Goal: Information Seeking & Learning: Learn about a topic

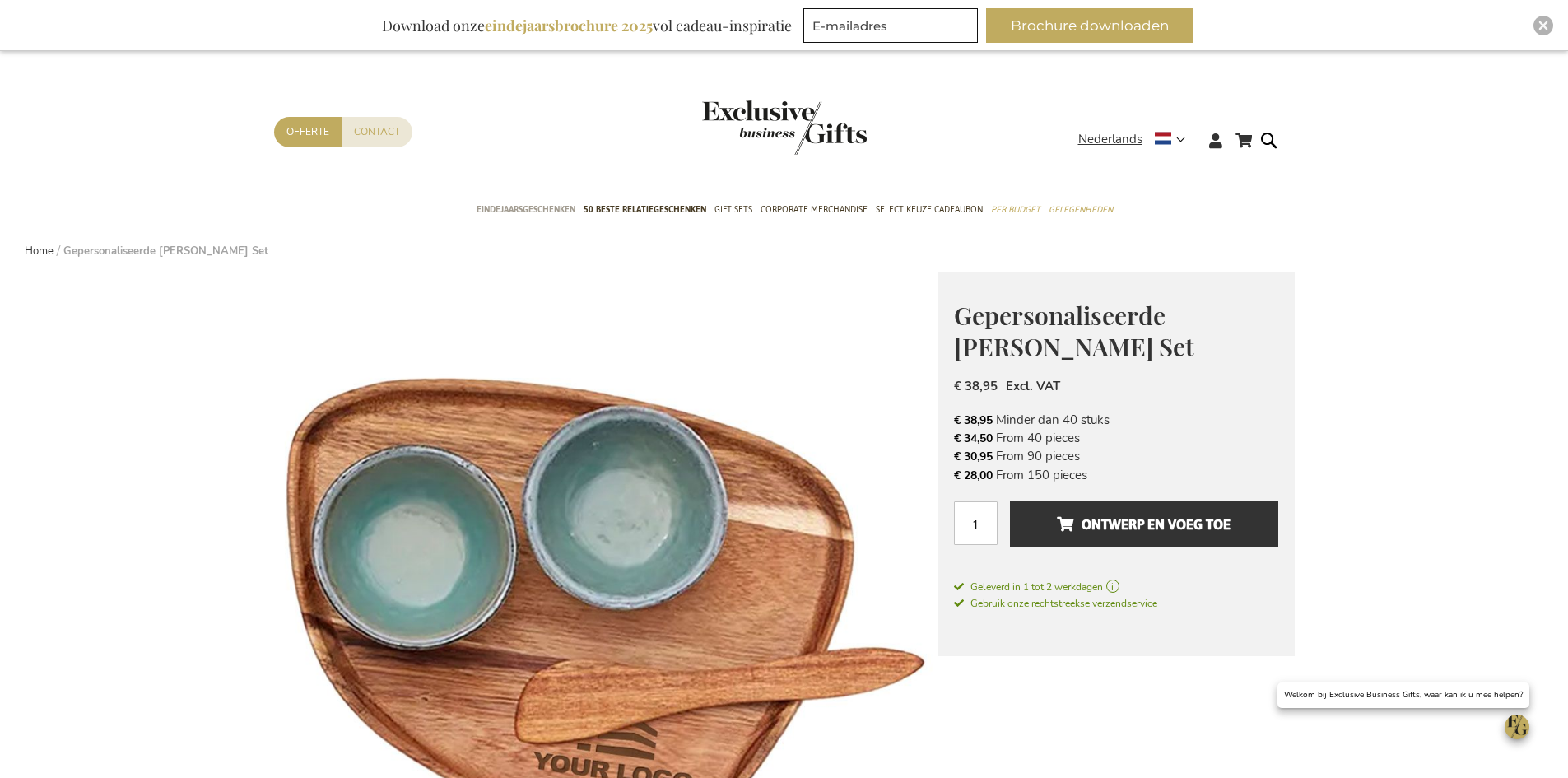
click at [560, 210] on span "Eindejaarsgeschenken" at bounding box center [526, 210] width 99 height 18
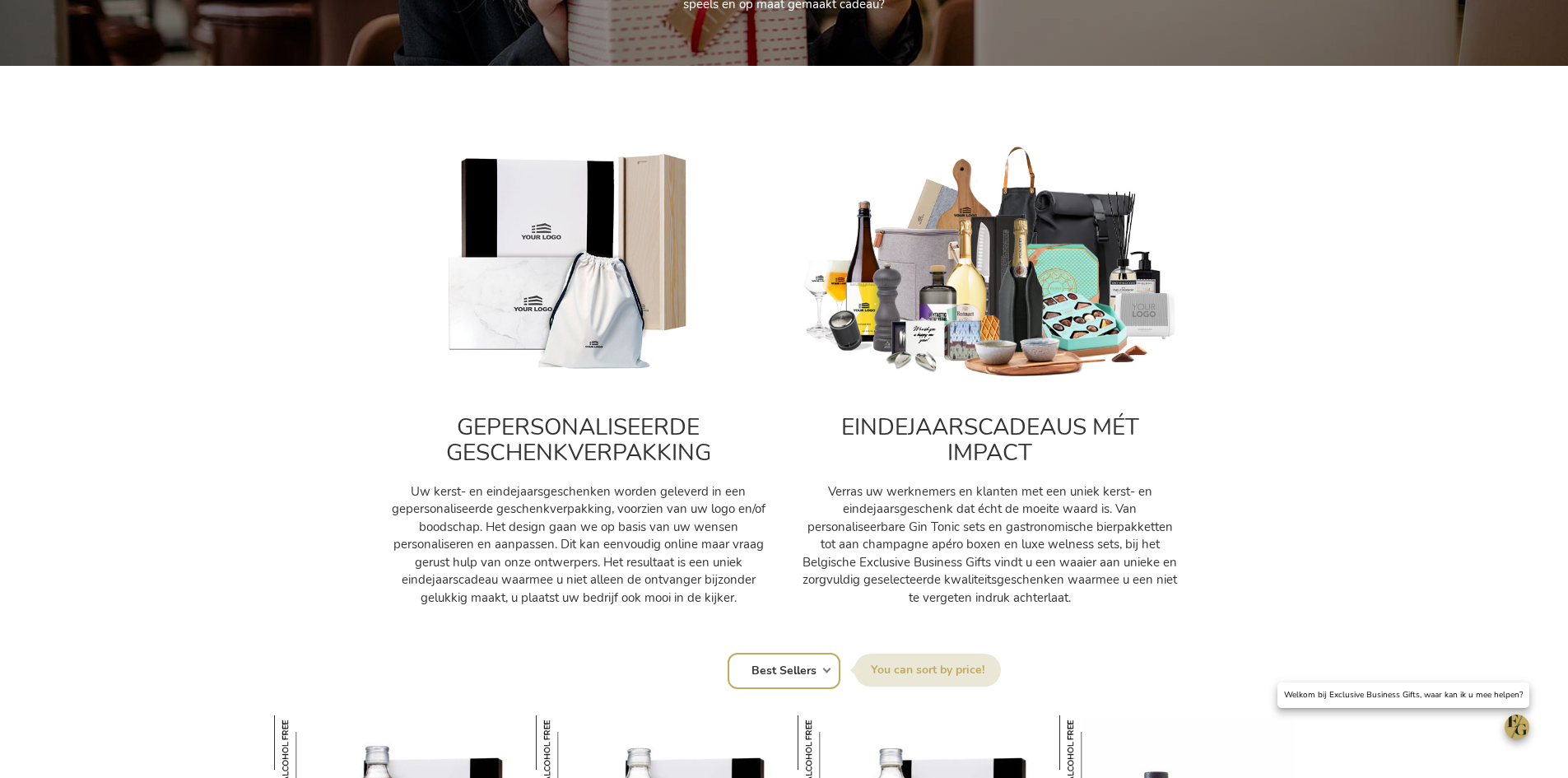
scroll to position [494, 0]
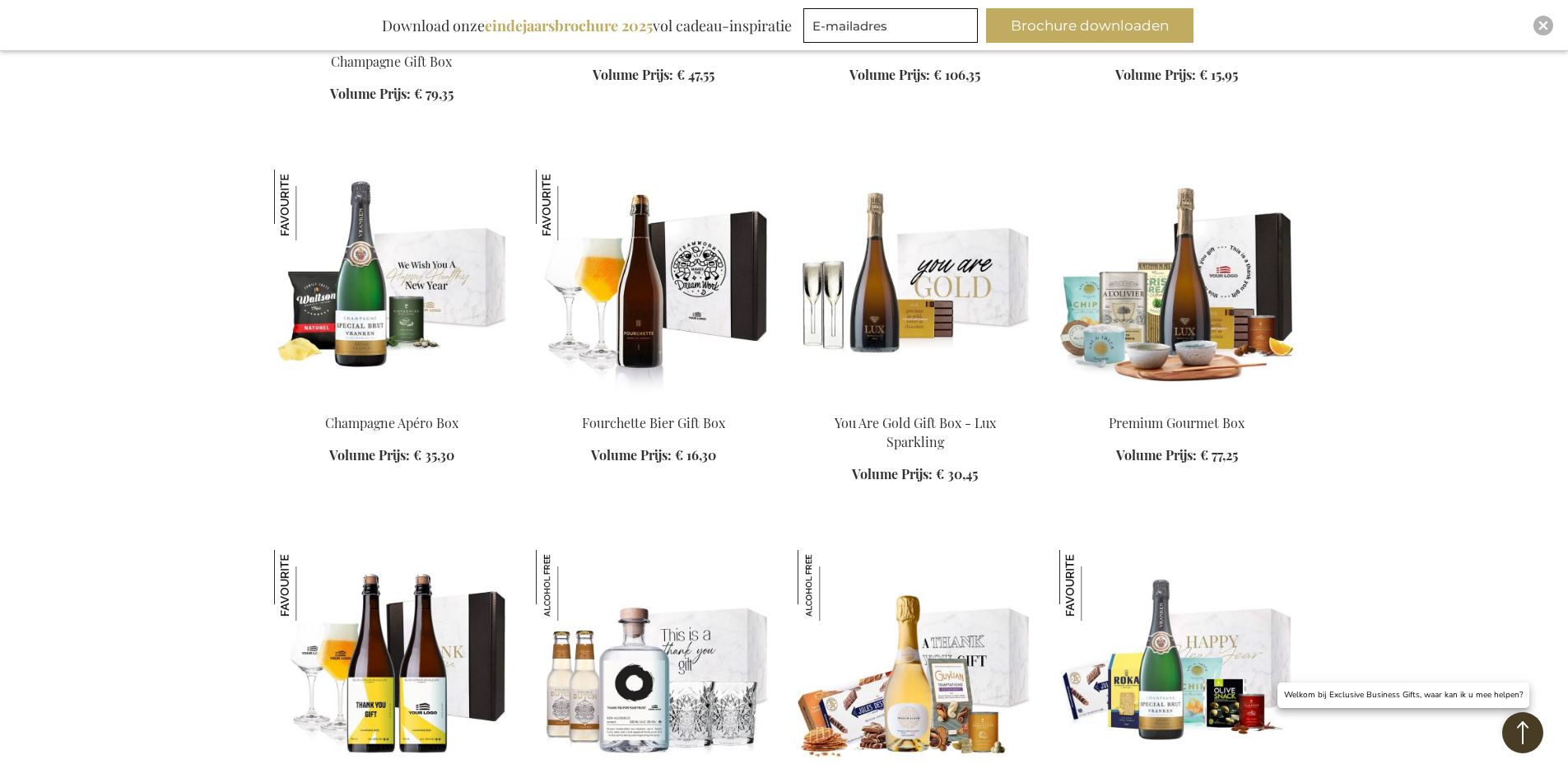
scroll to position [3786, 0]
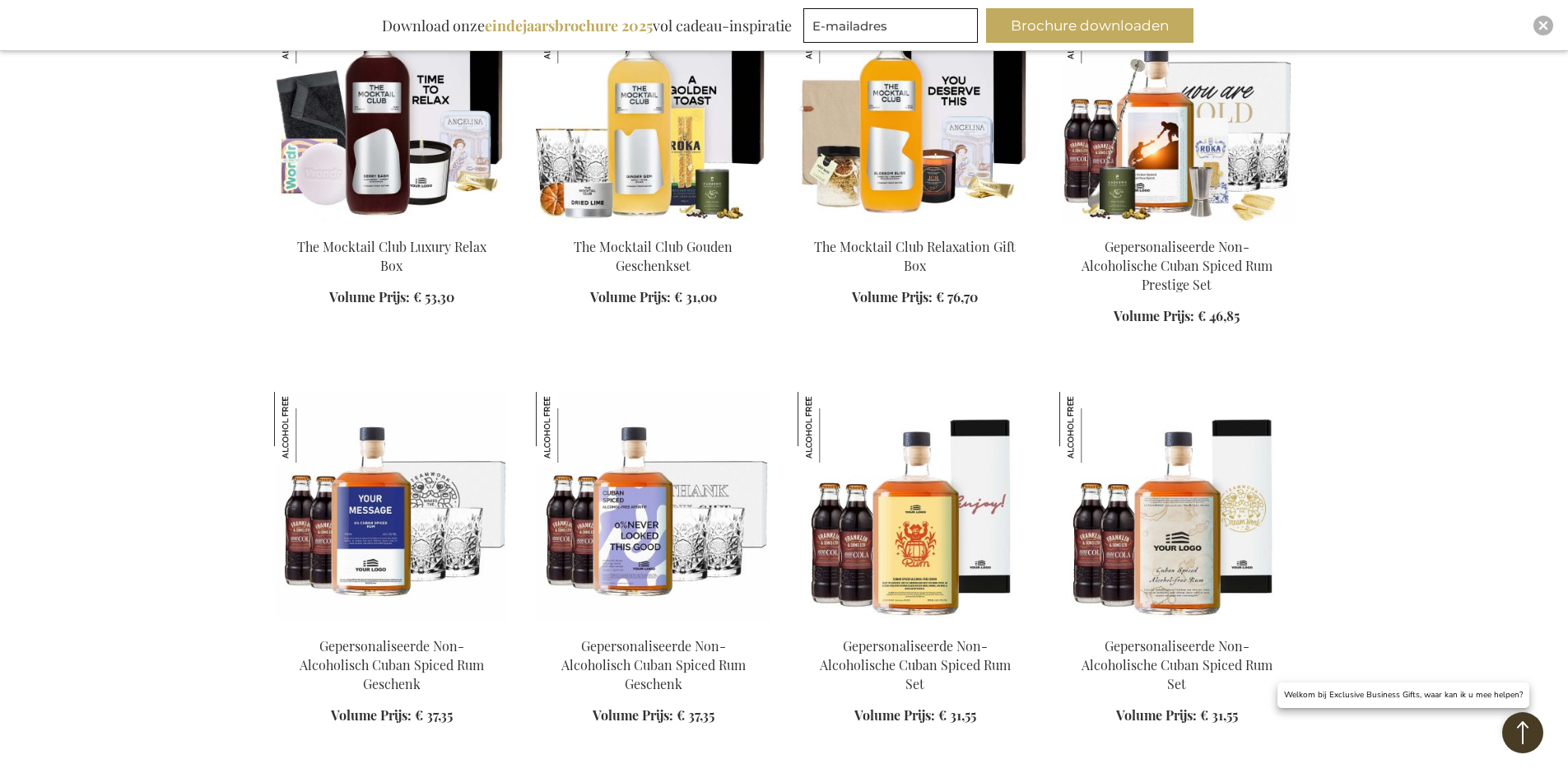
scroll to position [5103, 0]
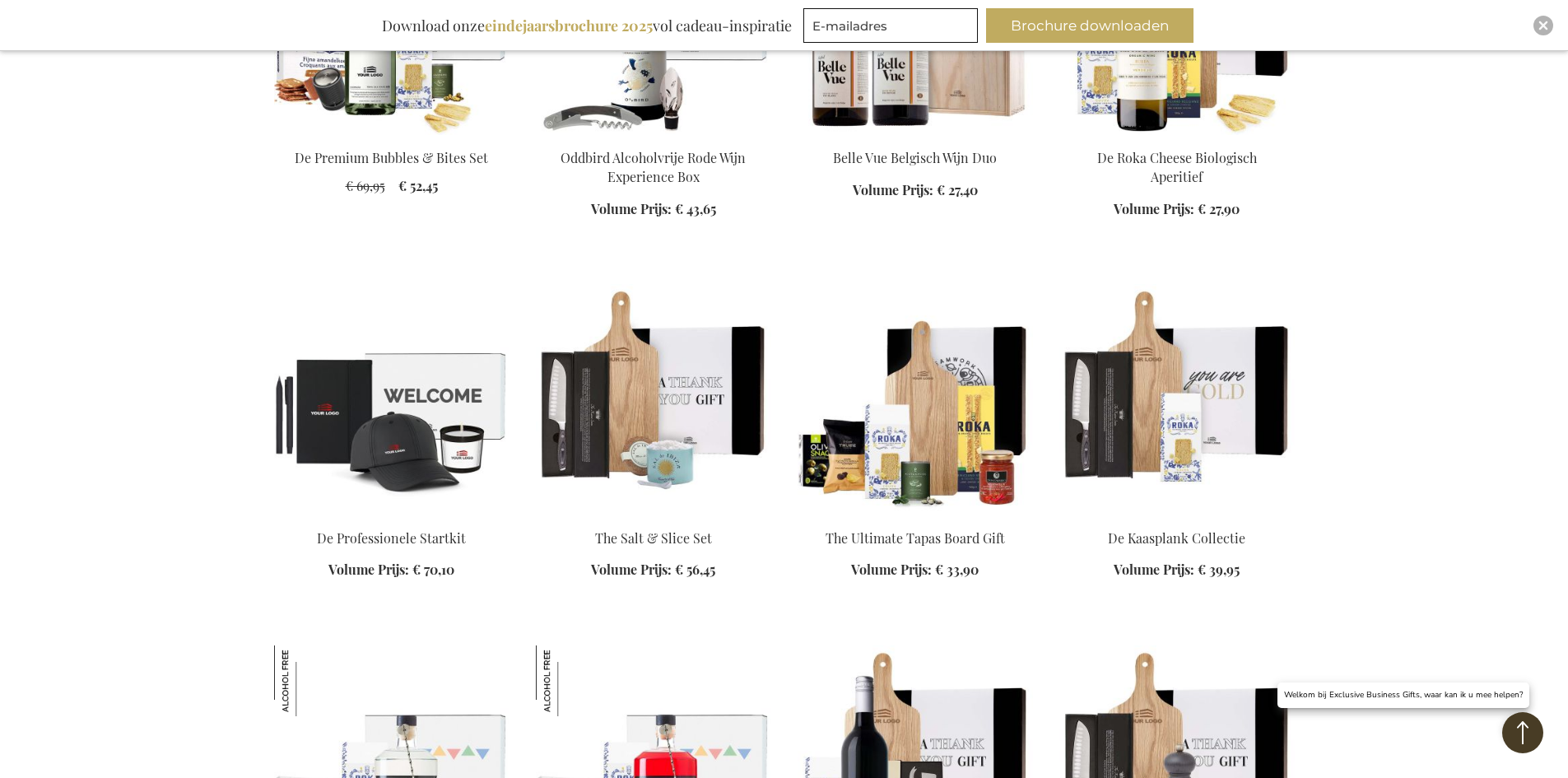
scroll to position [6749, 0]
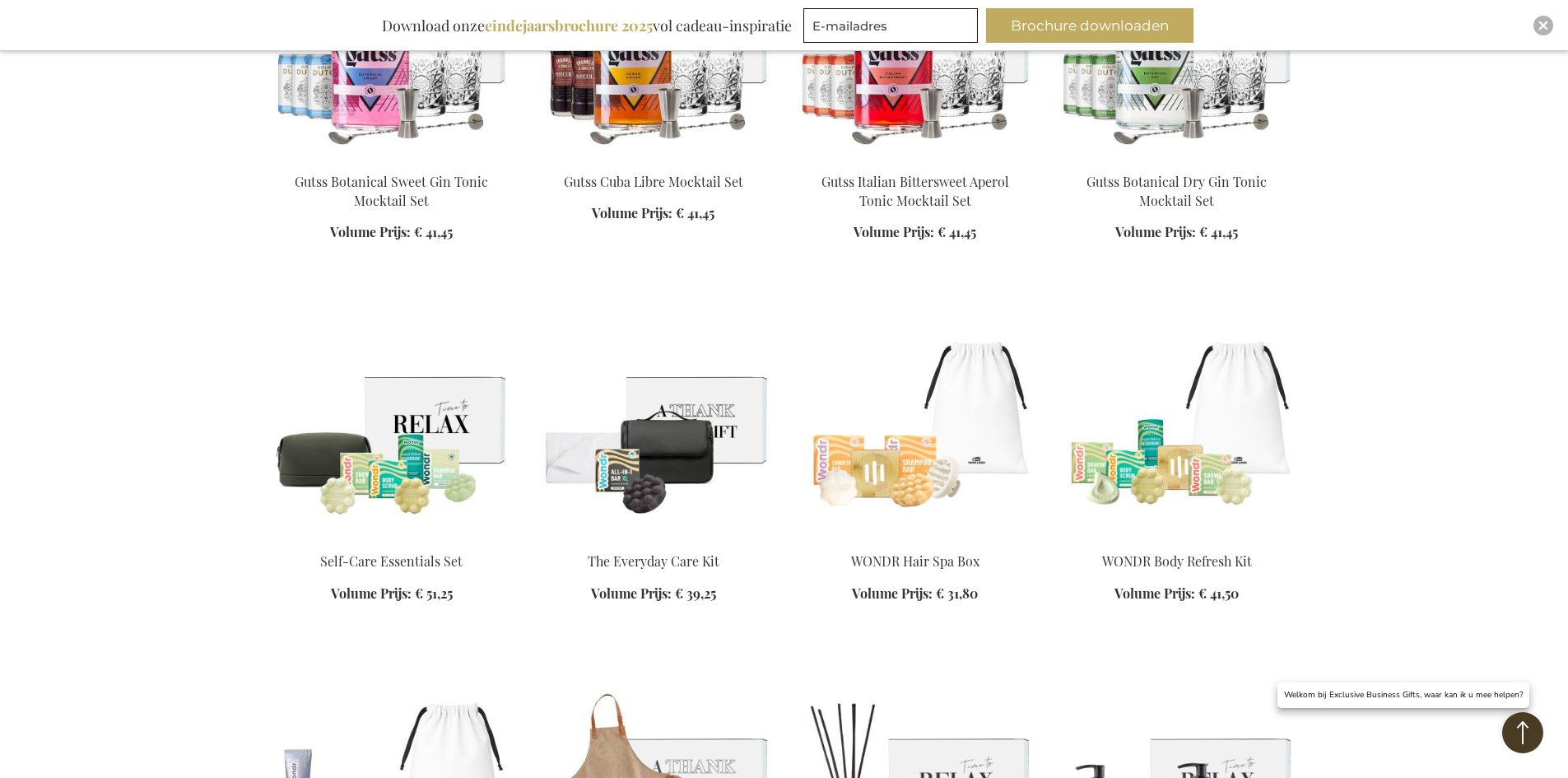
scroll to position [7901, 0]
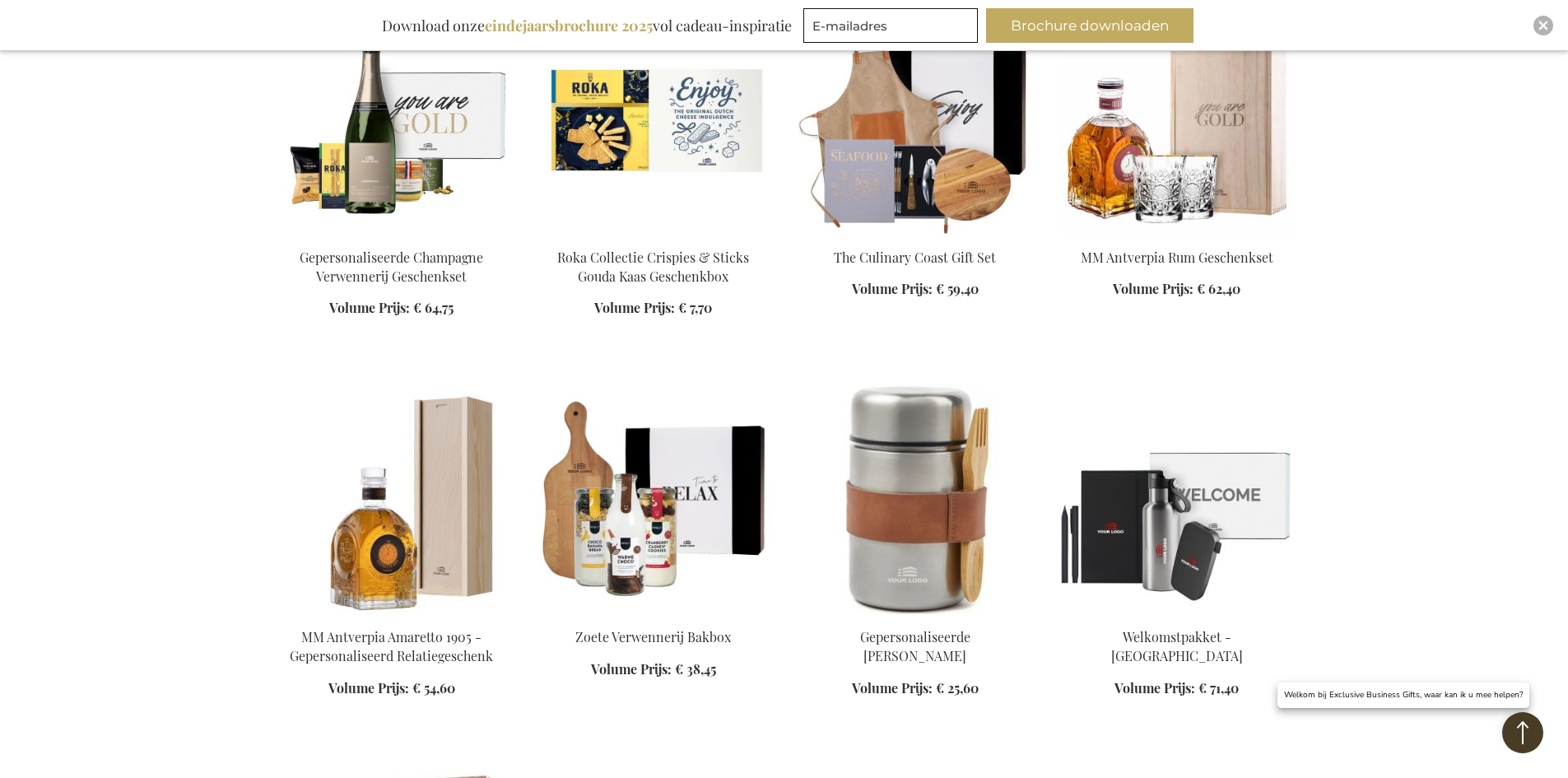
scroll to position [10041, 0]
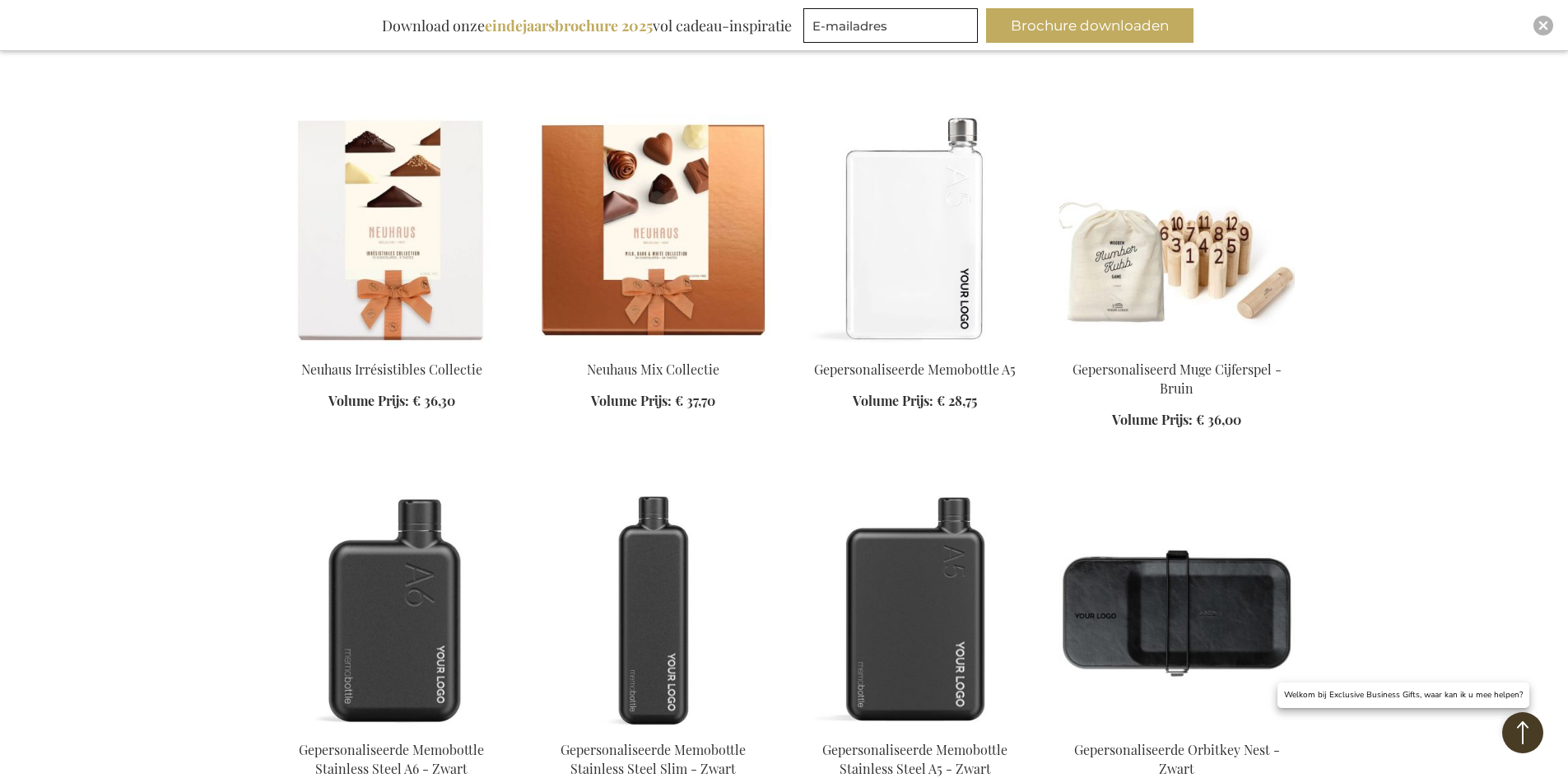
scroll to position [14155, 0]
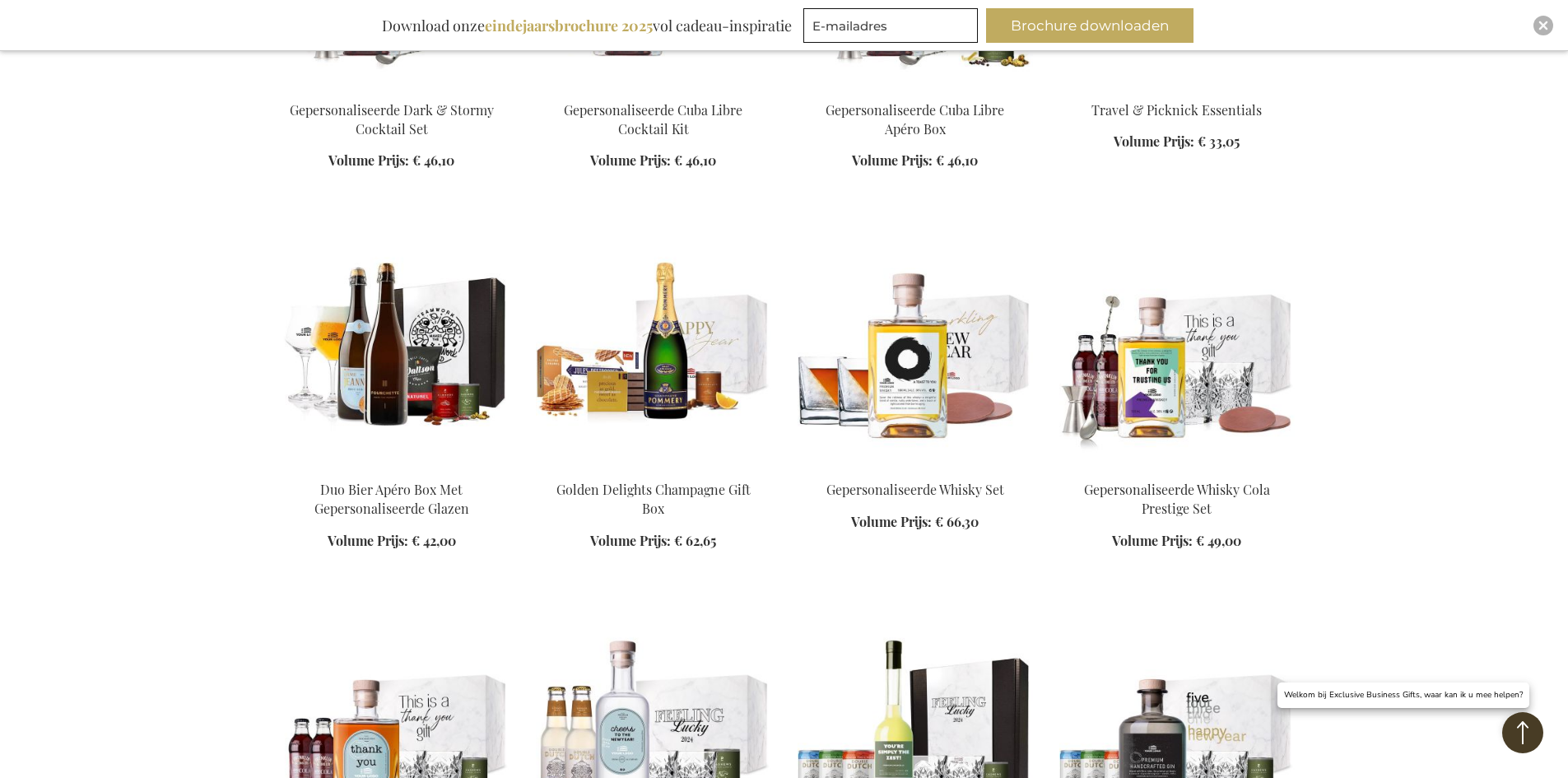
scroll to position [19587, 0]
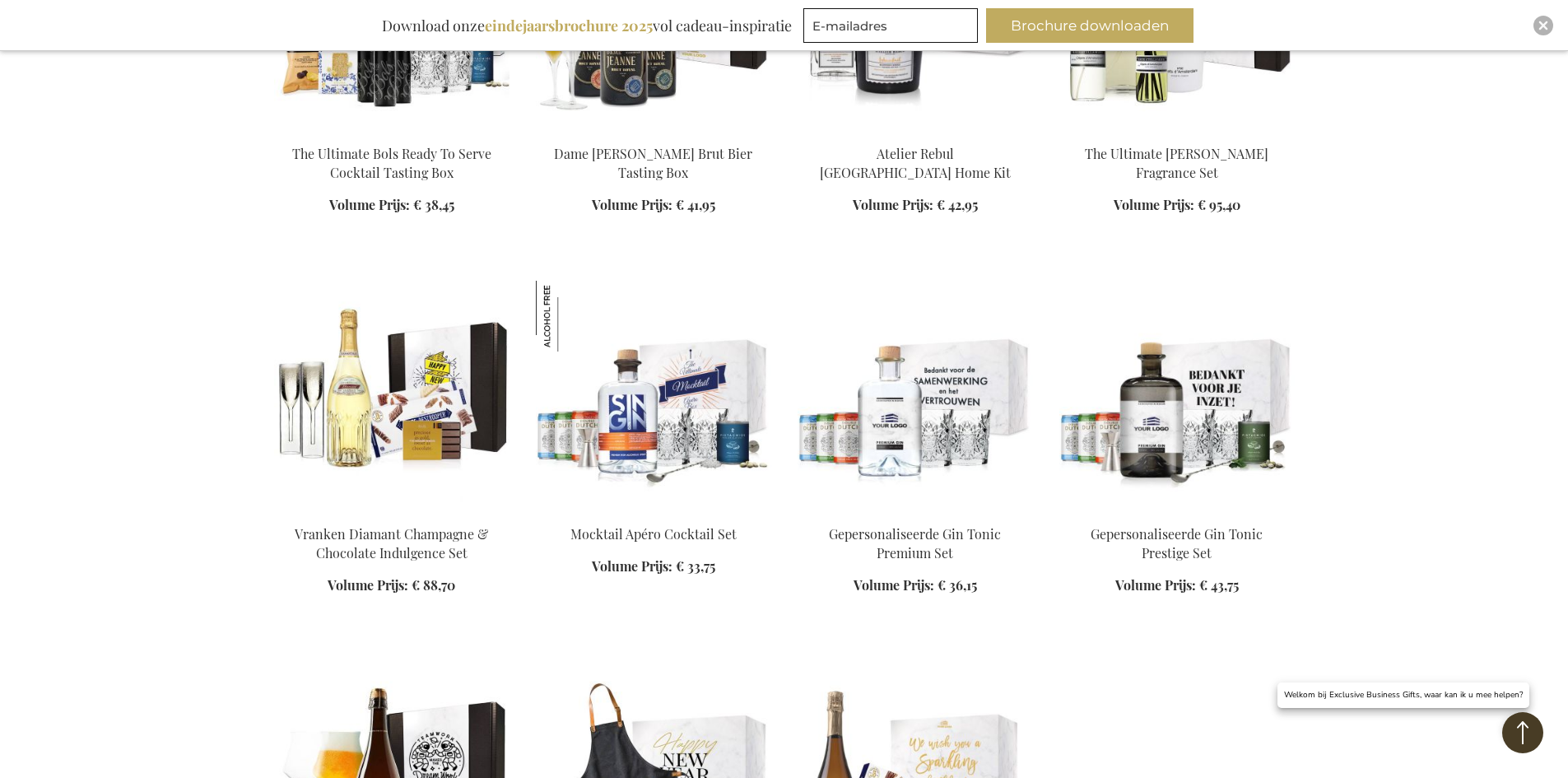
scroll to position [24937, 0]
